Goal: Register for event/course

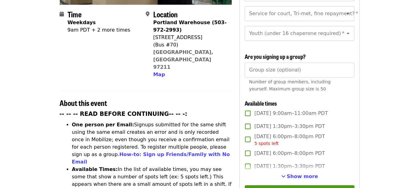
scroll to position [186, 0]
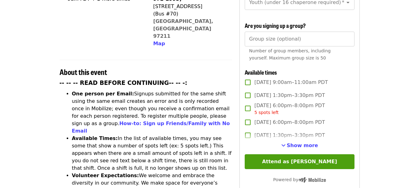
click at [318, 104] on span "[DATE] 6:00pm–8:00pm PDT 5 spots left" at bounding box center [289, 109] width 70 height 14
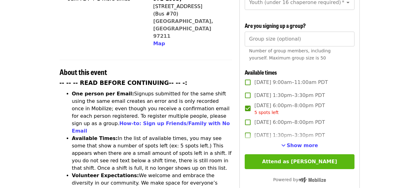
click at [310, 161] on button "Attend as [PERSON_NAME]" at bounding box center [299, 161] width 109 height 15
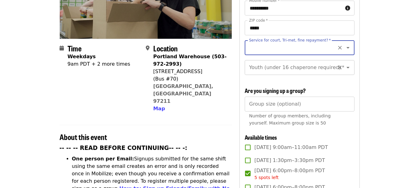
scroll to position [90, 0]
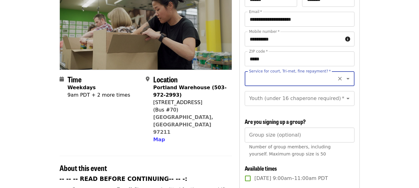
click at [284, 73] on input "Service for court, Tri-met, fine repayment?   *" at bounding box center [291, 79] width 84 height 12
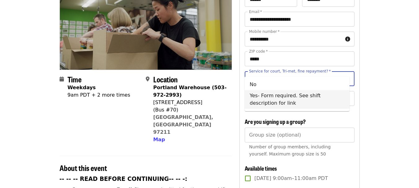
click at [254, 97] on li "Yes- Form required. See shift description for link" at bounding box center [297, 99] width 105 height 19
type input "**********"
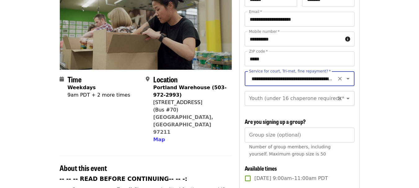
click at [311, 94] on input "Youth (under 16 chaperone required)   *" at bounding box center [291, 99] width 84 height 12
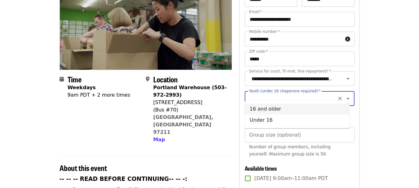
click at [261, 113] on li "16 and older" at bounding box center [297, 109] width 105 height 11
type input "**********"
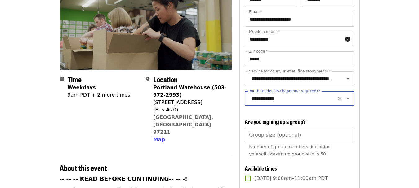
scroll to position [183, 0]
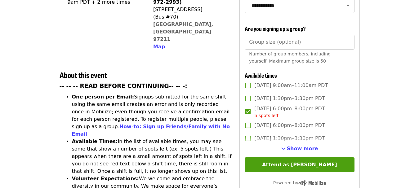
click at [293, 149] on span "Show more" at bounding box center [302, 149] width 31 height 6
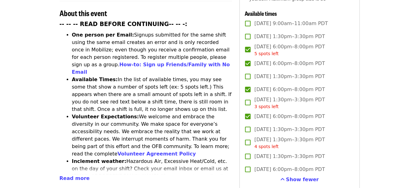
scroll to position [276, 0]
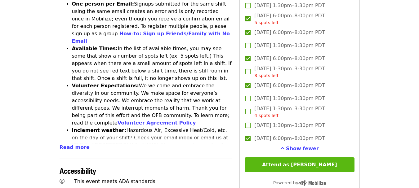
click at [273, 163] on button "Attend as [PERSON_NAME]" at bounding box center [299, 164] width 109 height 15
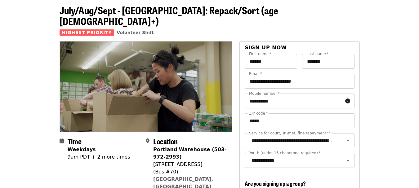
scroll to position [0, 0]
